Goal: Information Seeking & Learning: Learn about a topic

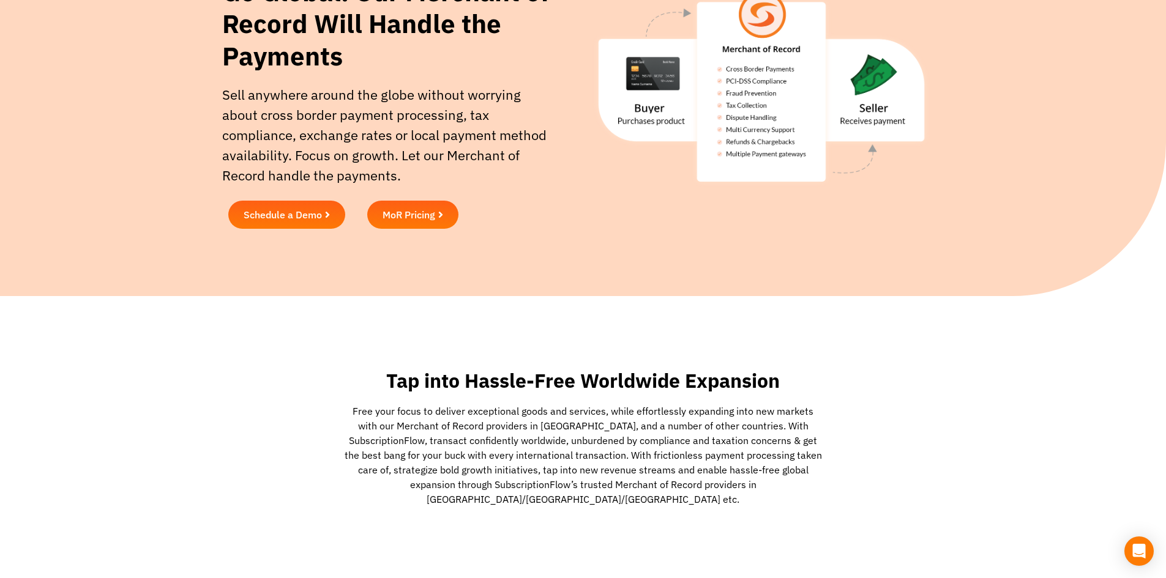
scroll to position [148, 0]
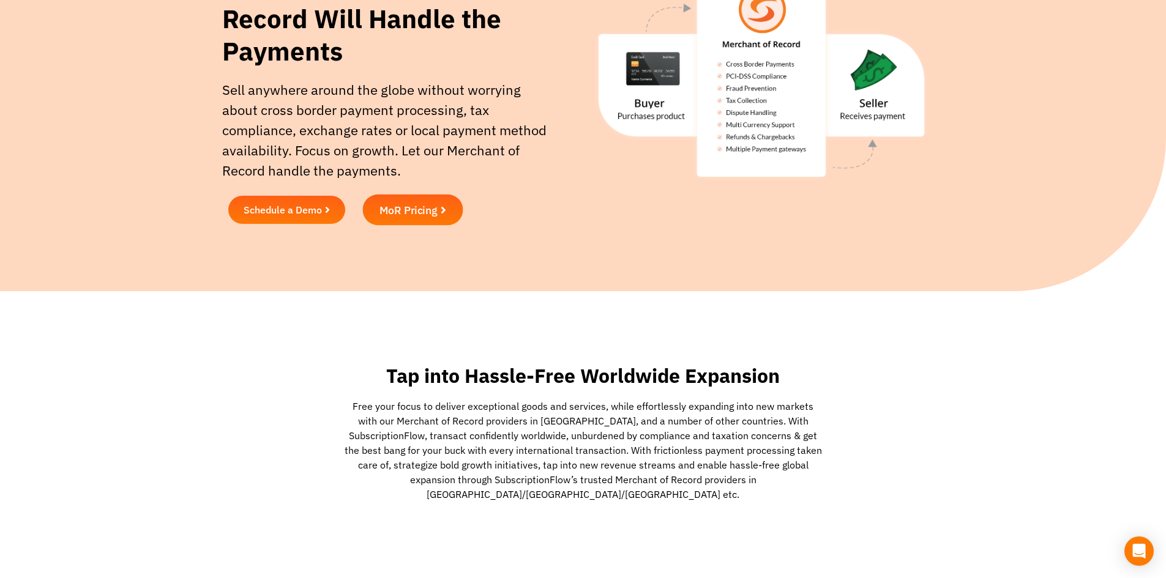
click at [434, 210] on span "MoR Pricing" at bounding box center [408, 209] width 58 height 11
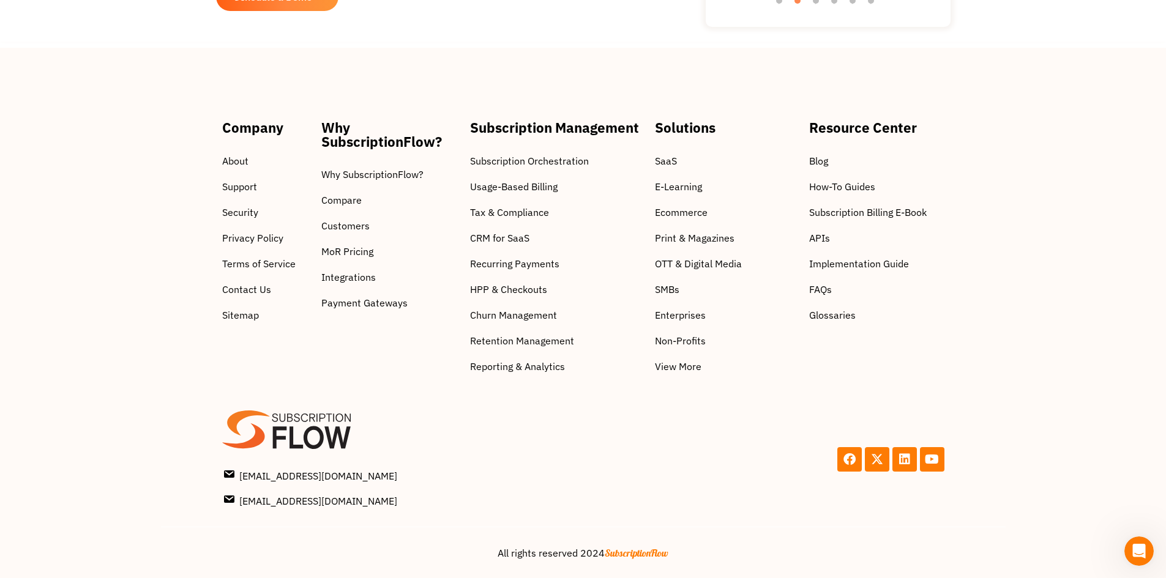
scroll to position [1643, 0]
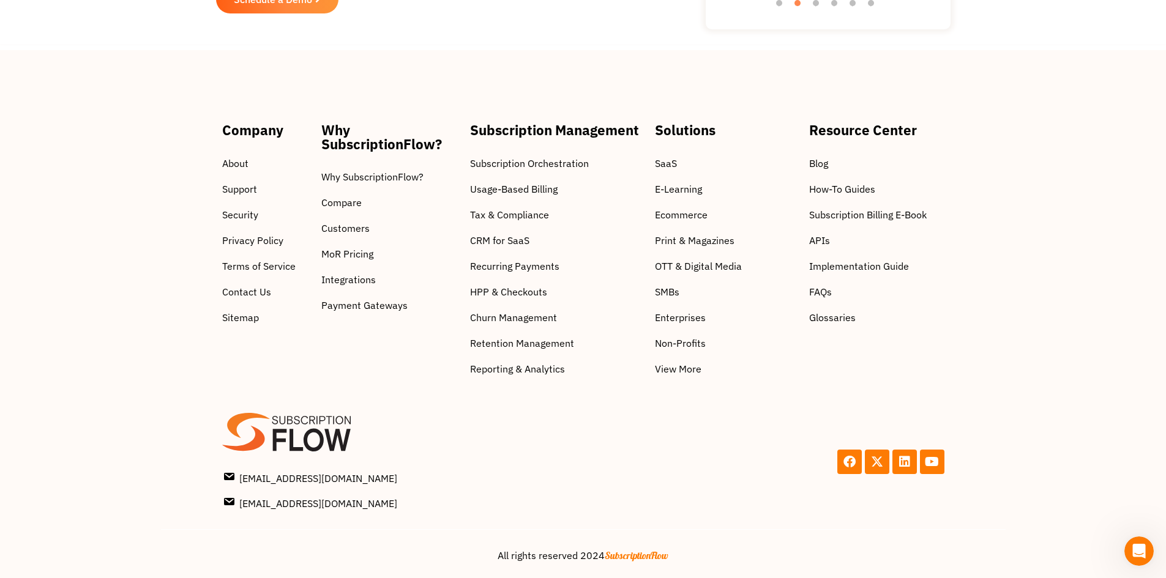
click at [229, 288] on span "Contact Us" at bounding box center [246, 292] width 49 height 15
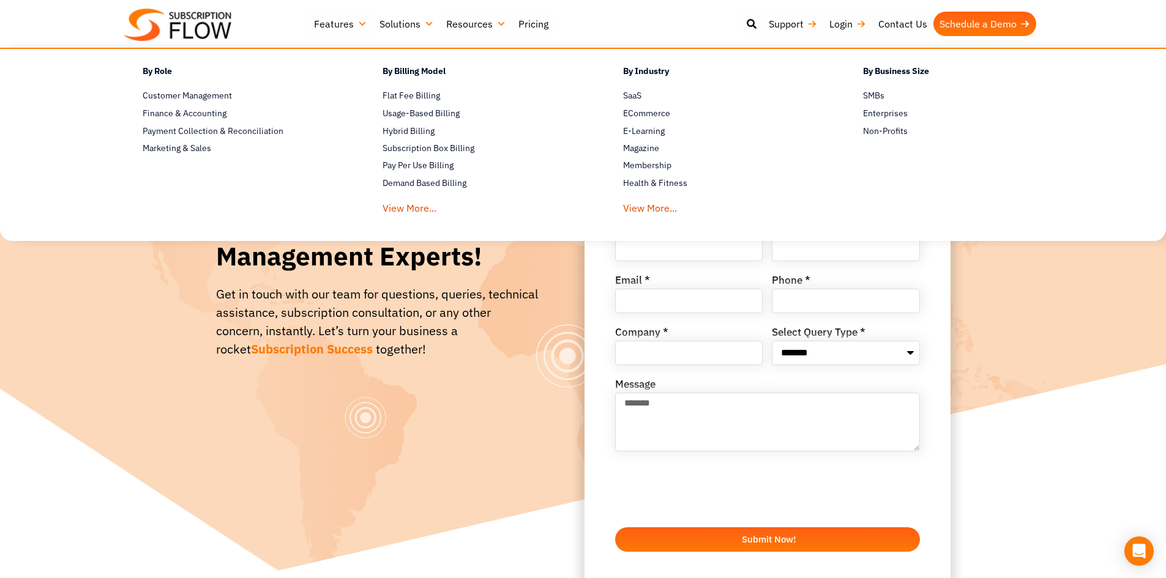
click at [424, 28] on link "Solutions" at bounding box center [406, 24] width 67 height 24
click at [631, 129] on span "E-Learning" at bounding box center [644, 131] width 42 height 13
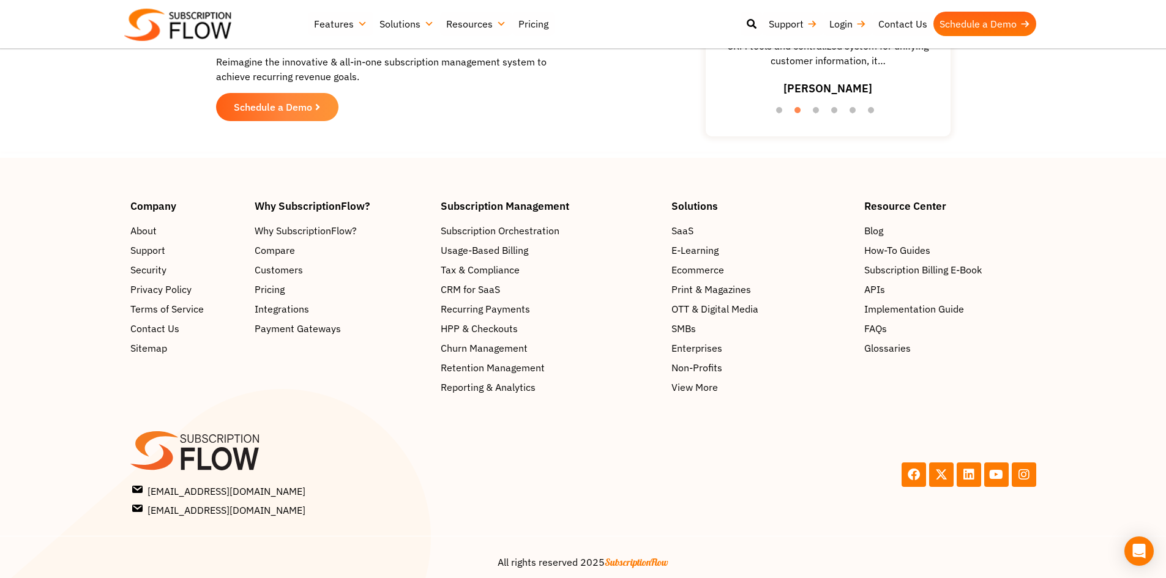
scroll to position [2061, 0]
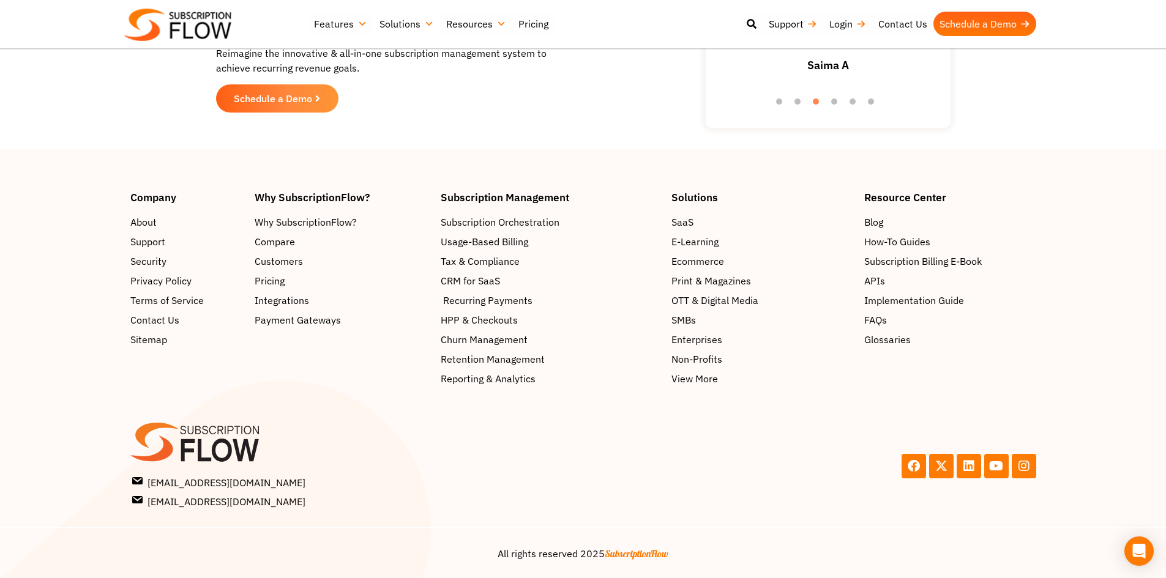
click at [515, 298] on span "Recurring Payments" at bounding box center [487, 300] width 89 height 15
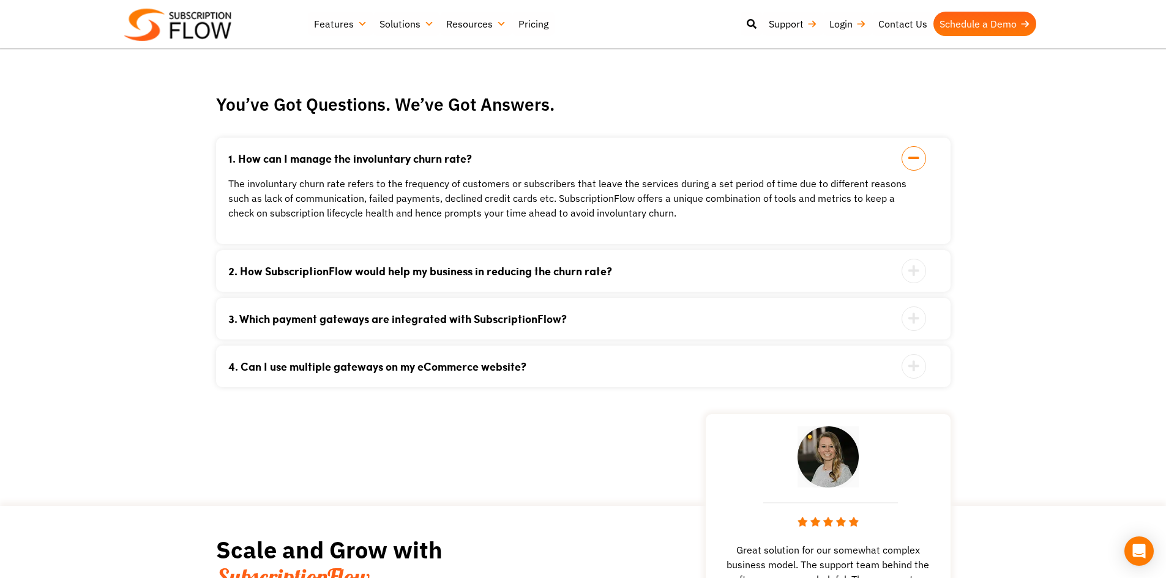
scroll to position [1996, 0]
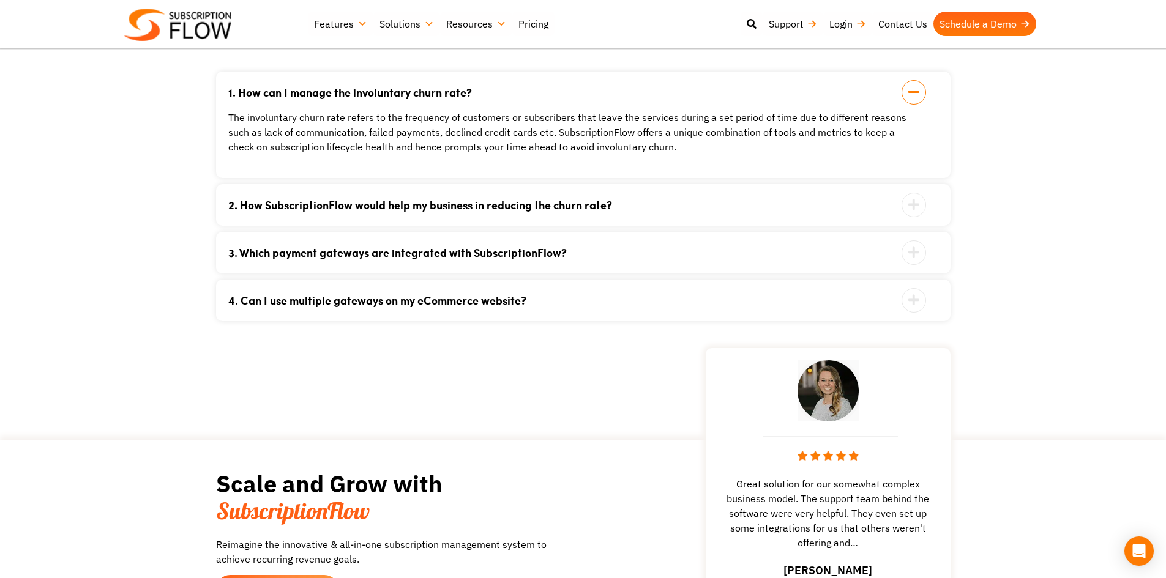
click at [919, 256] on icon at bounding box center [913, 252] width 24 height 24
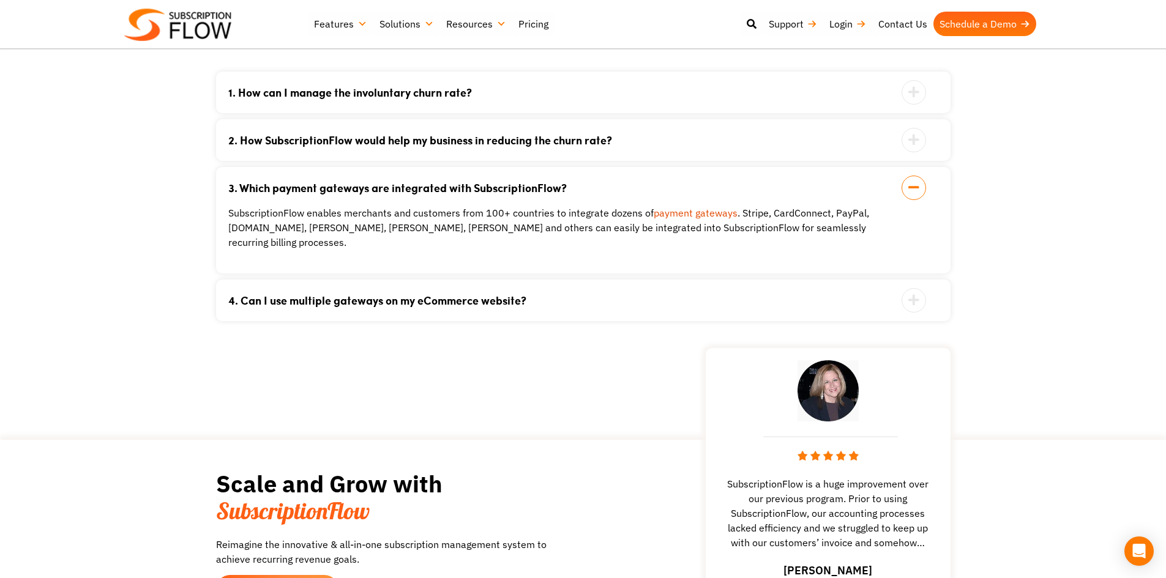
click at [920, 288] on icon at bounding box center [913, 300] width 24 height 24
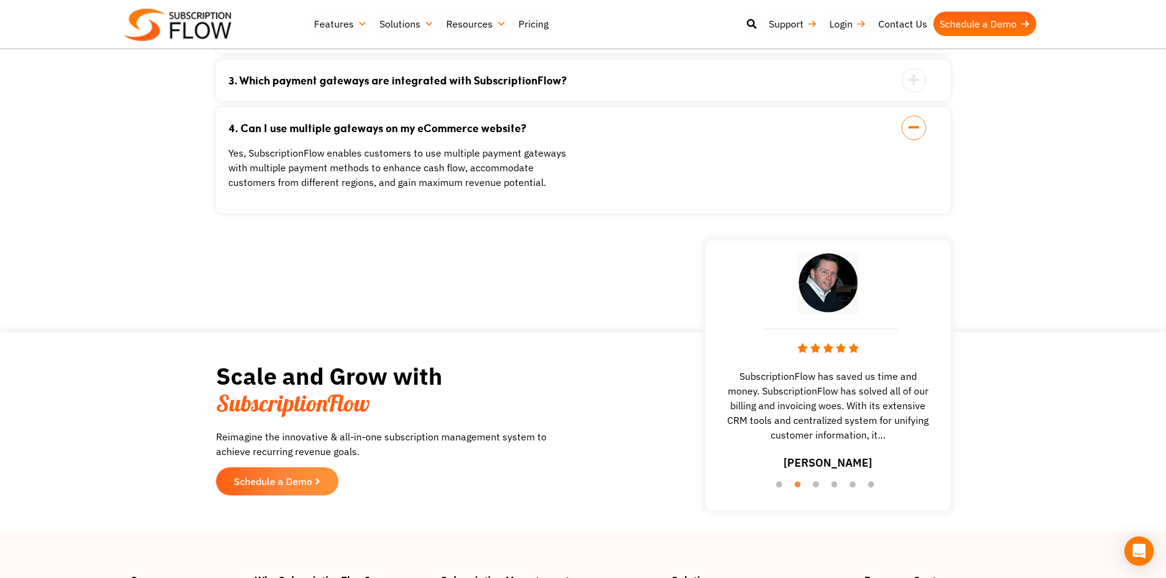
scroll to position [2107, 0]
